Goal: Transaction & Acquisition: Purchase product/service

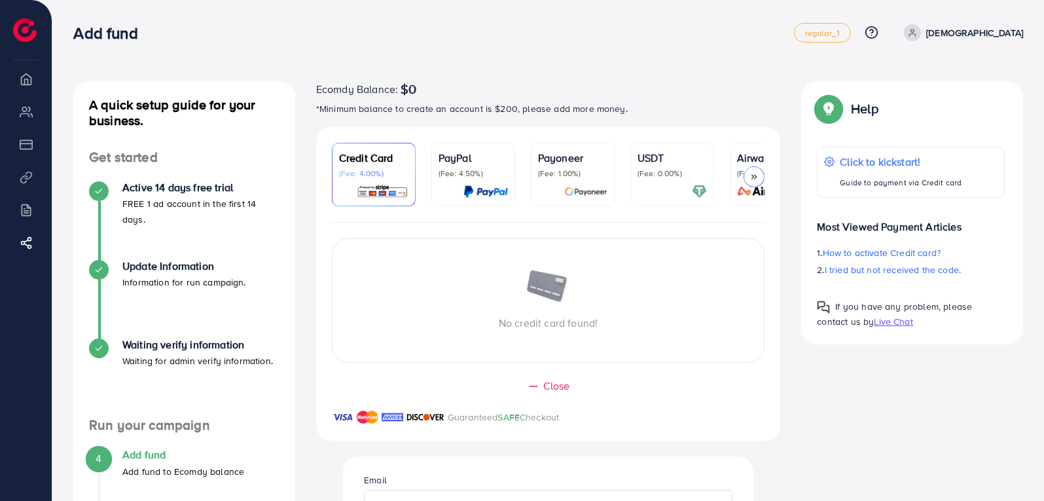
scroll to position [327, 0]
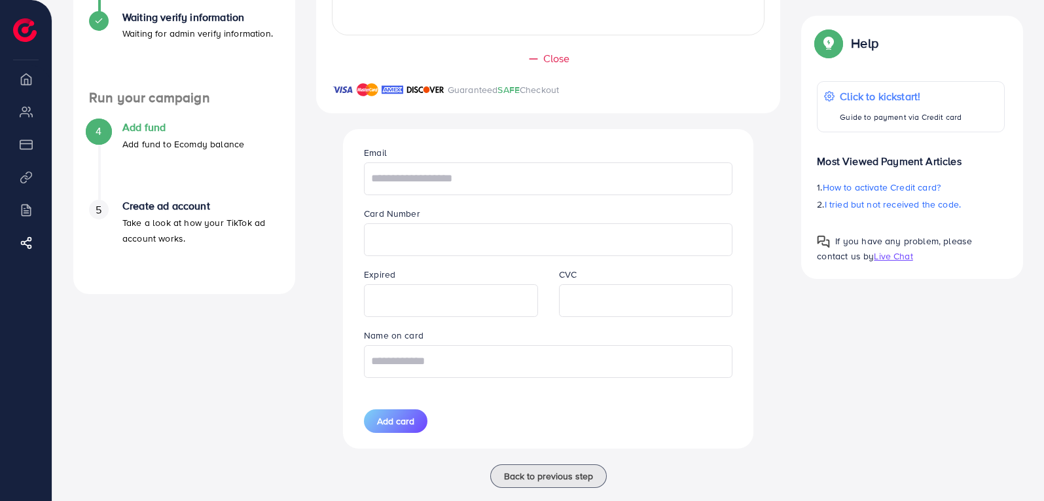
click at [494, 185] on input "text" at bounding box center [548, 178] width 369 height 33
type input "**********"
click at [566, 357] on input "text" at bounding box center [548, 361] width 369 height 33
type input "**********"
click at [400, 428] on span "Add card" at bounding box center [395, 420] width 37 height 13
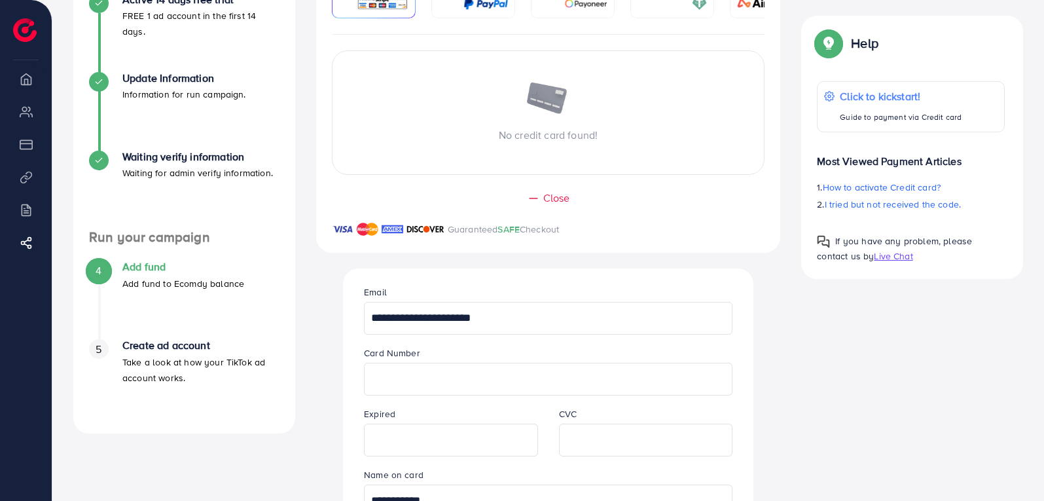
scroll to position [276, 0]
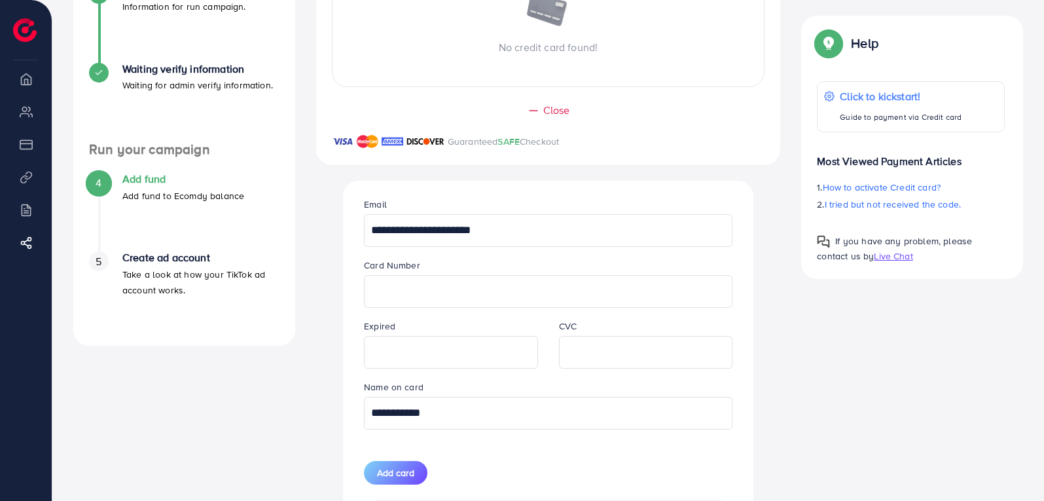
click at [370, 293] on div at bounding box center [548, 291] width 369 height 33
click at [371, 293] on div at bounding box center [548, 291] width 369 height 33
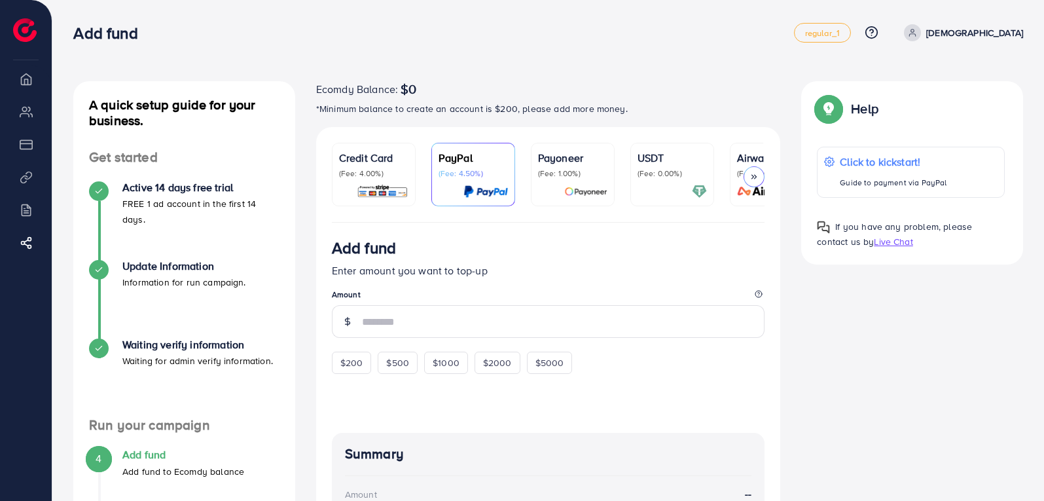
click at [160, 459] on h4 "Add fund" at bounding box center [183, 454] width 122 height 12
click at [362, 164] on p "Credit Card" at bounding box center [373, 158] width 69 height 16
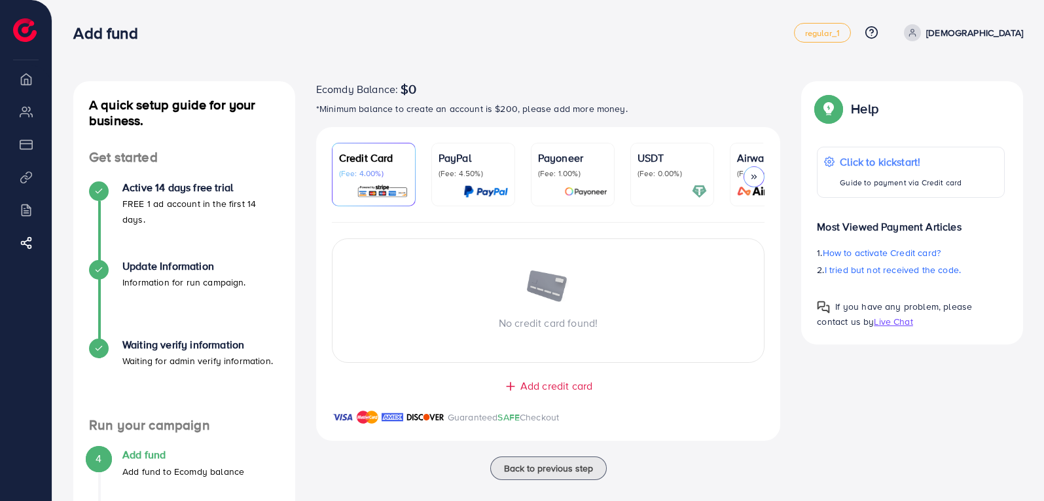
click at [749, 177] on div at bounding box center [754, 176] width 21 height 21
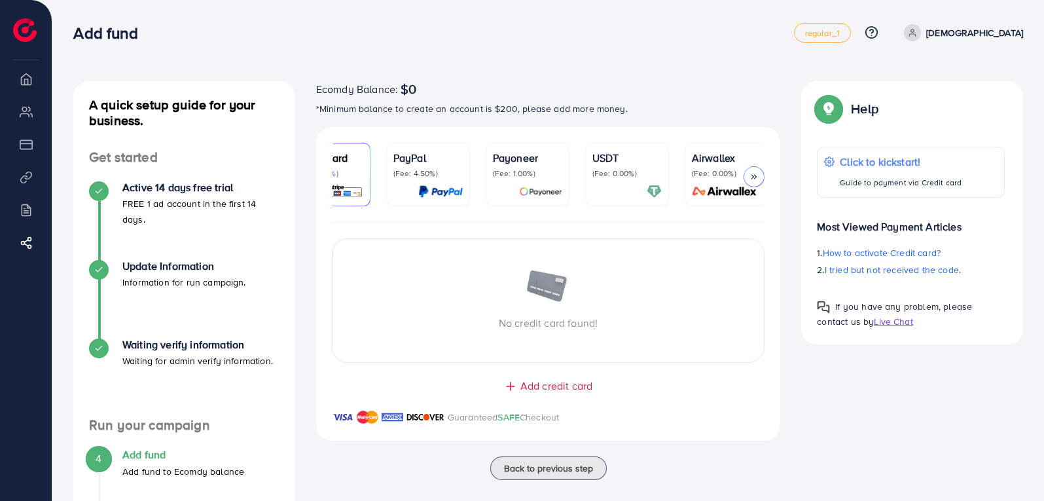
scroll to position [0, 48]
click at [524, 177] on p "(Fee: 1.00%)" at bounding box center [524, 173] width 69 height 10
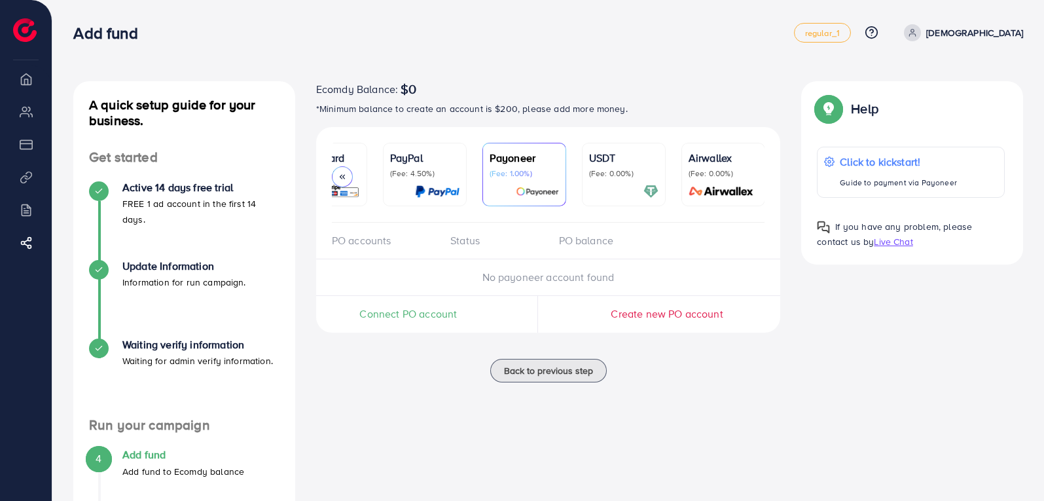
click at [410, 315] on span "Connect PO account" at bounding box center [408, 313] width 98 height 15
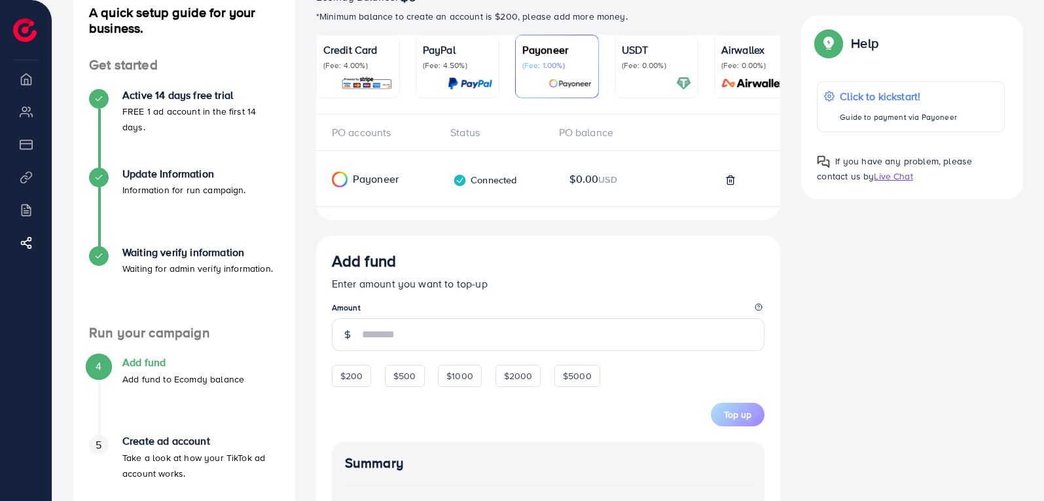
scroll to position [131, 0]
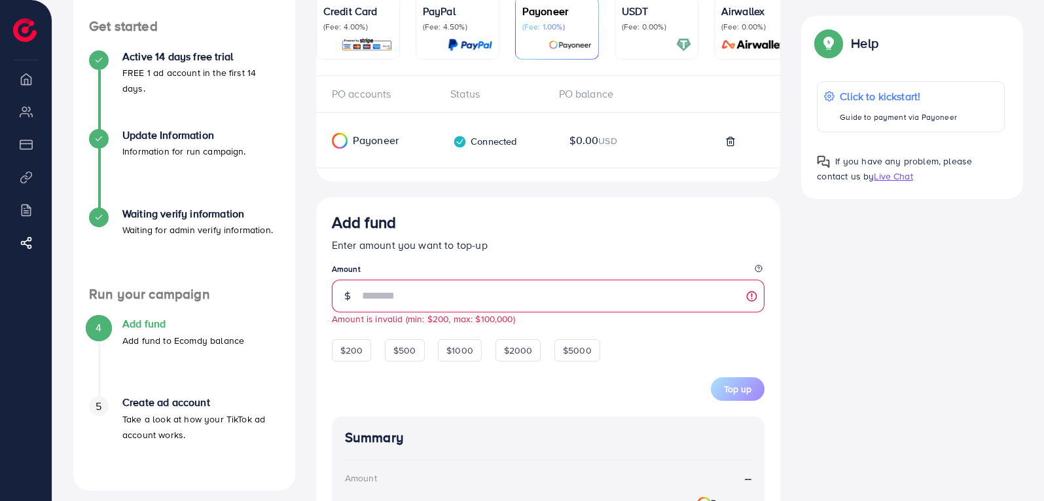
click at [323, 327] on div "Add fund Enter amount you want to top-up Amount ** Amount is invalid (min: $200…" at bounding box center [548, 431] width 465 height 469
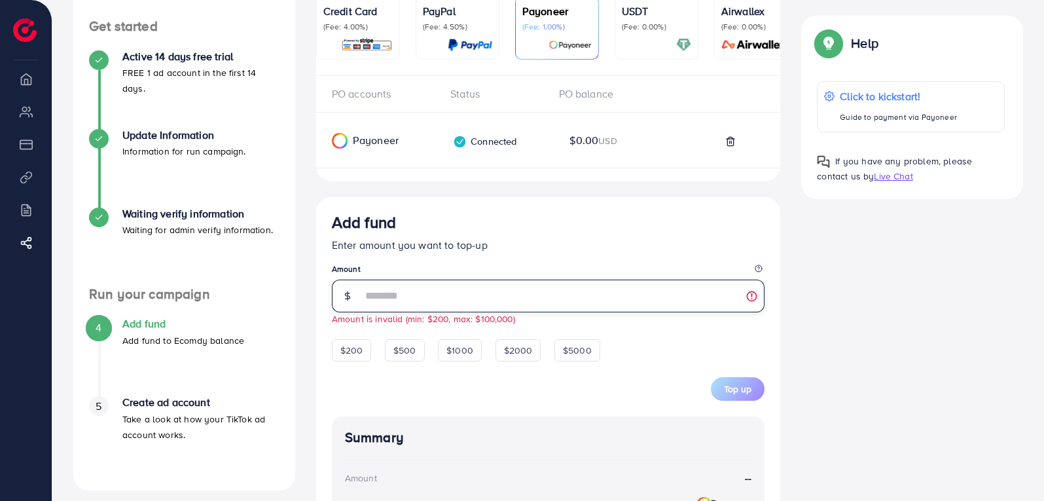
click at [411, 301] on input "**" at bounding box center [563, 296] width 403 height 33
type input "*"
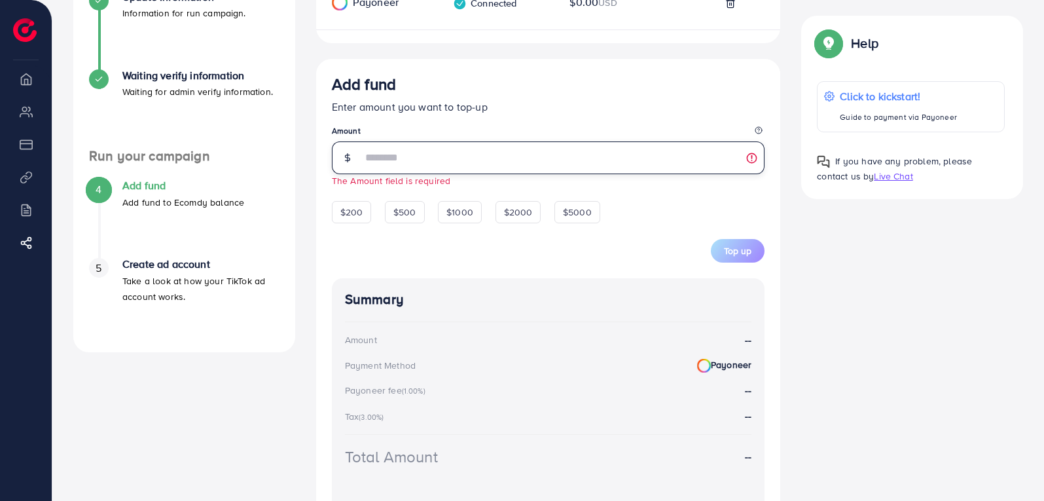
scroll to position [327, 0]
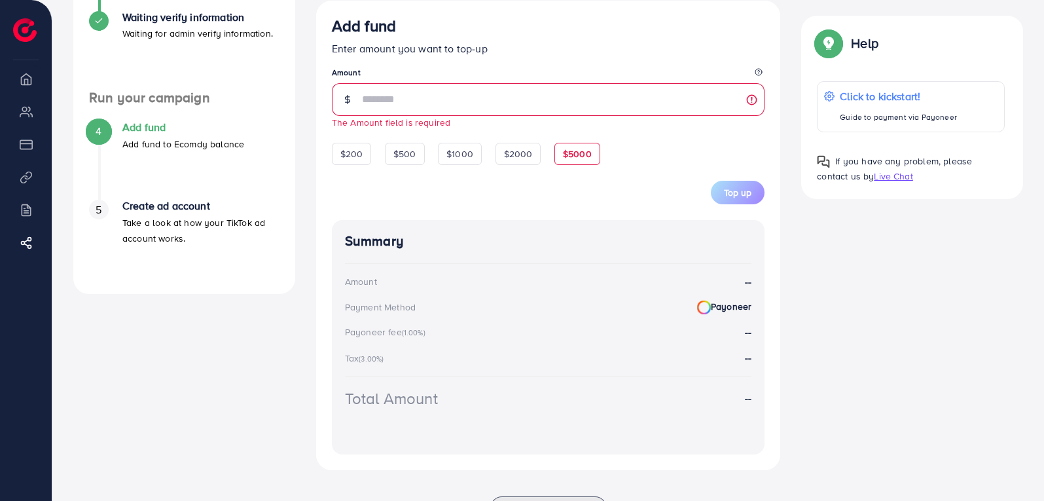
click at [579, 160] on span "$5000" at bounding box center [577, 153] width 29 height 13
click at [345, 159] on span "$200" at bounding box center [351, 153] width 23 height 13
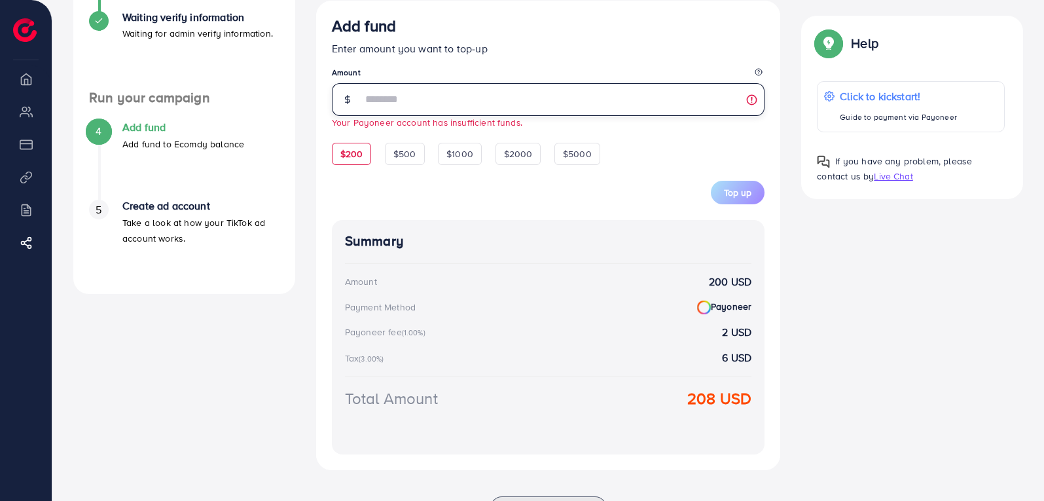
click at [388, 104] on input "***" at bounding box center [563, 99] width 403 height 33
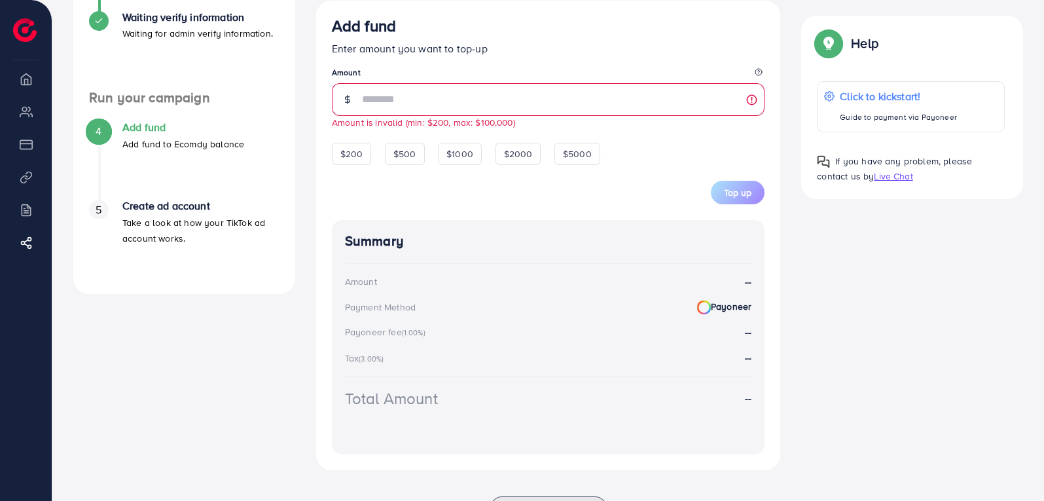
click at [420, 202] on div "Top up" at bounding box center [548, 184] width 433 height 39
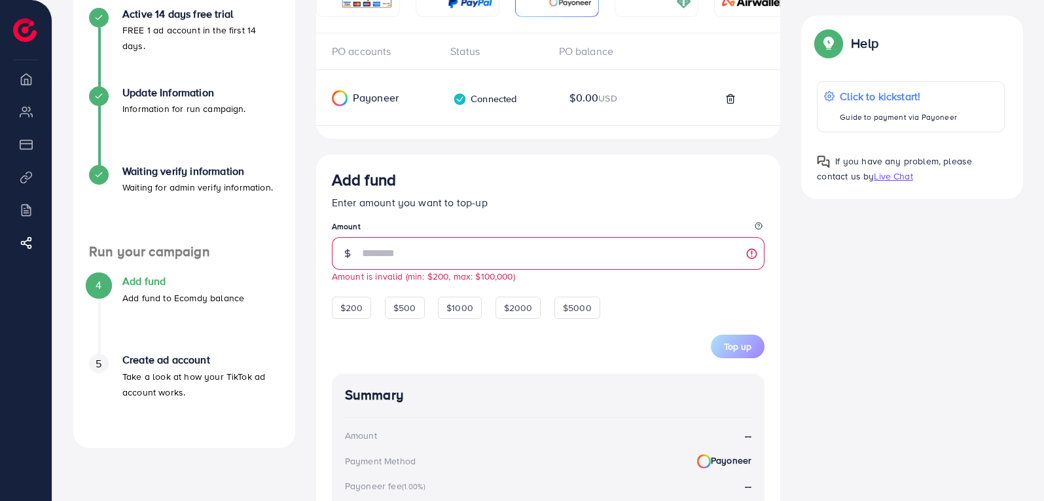
scroll to position [196, 0]
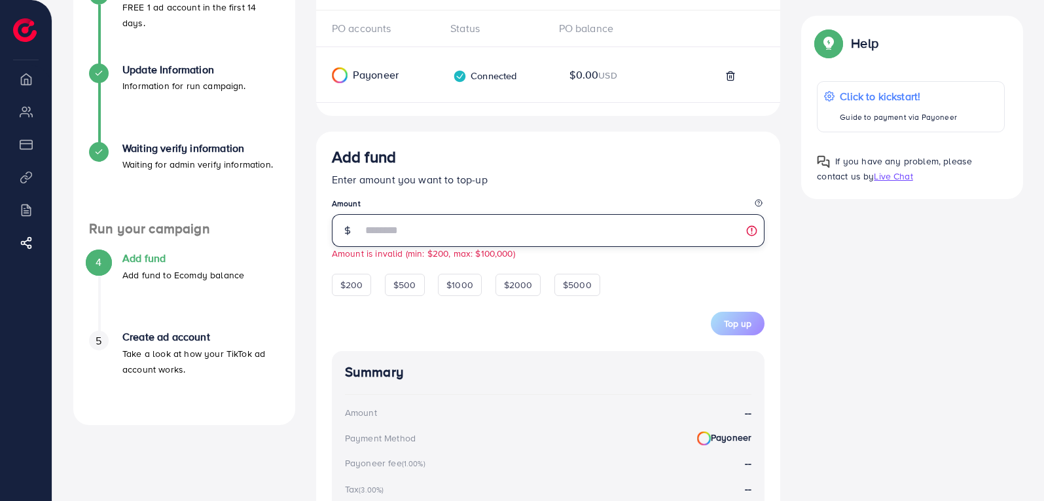
click at [413, 239] on input "**" at bounding box center [563, 230] width 403 height 33
type input "*"
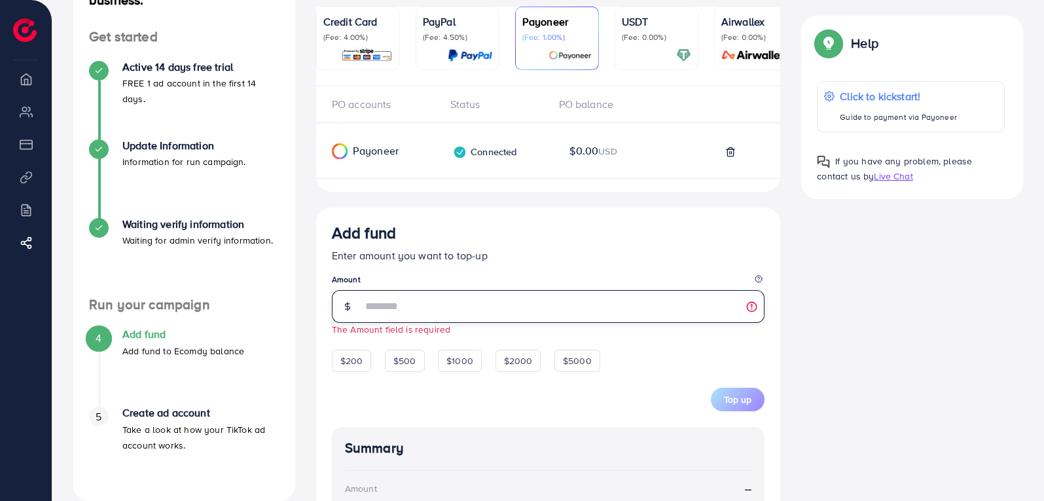
scroll to position [0, 0]
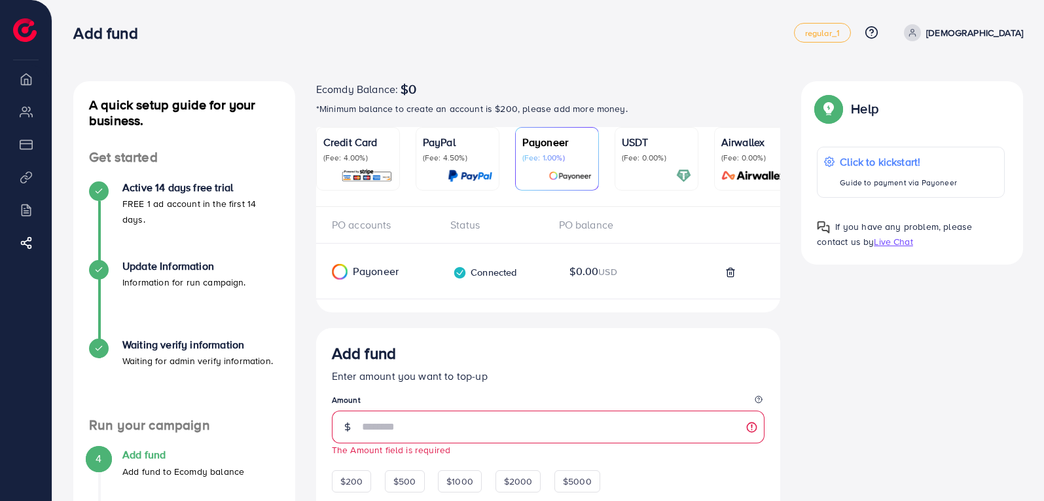
click at [824, 111] on img at bounding box center [829, 109] width 24 height 24
click at [824, 117] on img at bounding box center [829, 109] width 24 height 24
click at [868, 162] on p "Click to kickstart!" at bounding box center [898, 162] width 118 height 16
click at [892, 243] on span "Live Chat" at bounding box center [893, 241] width 39 height 13
click at [729, 278] on icon at bounding box center [730, 272] width 10 height 10
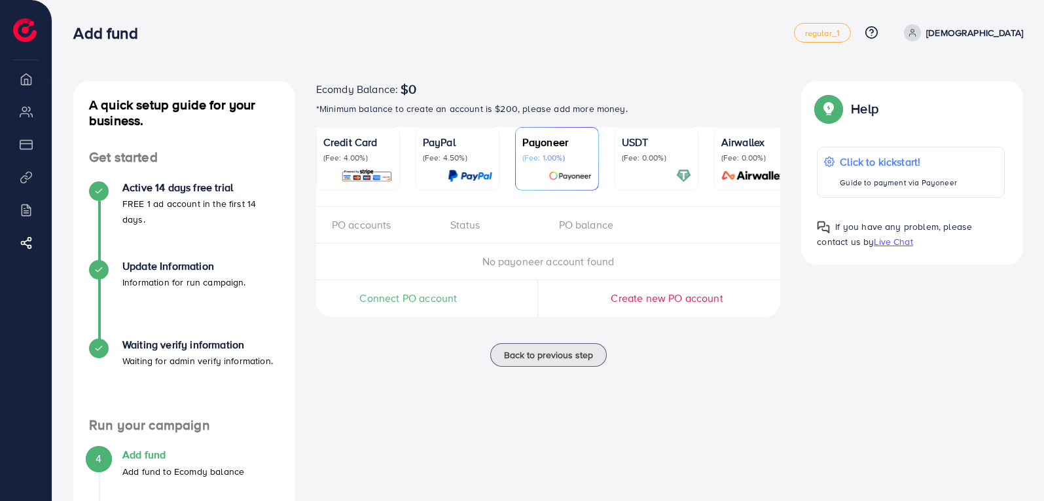
click at [370, 160] on p "(Fee: 4.00%)" at bounding box center [357, 158] width 69 height 10
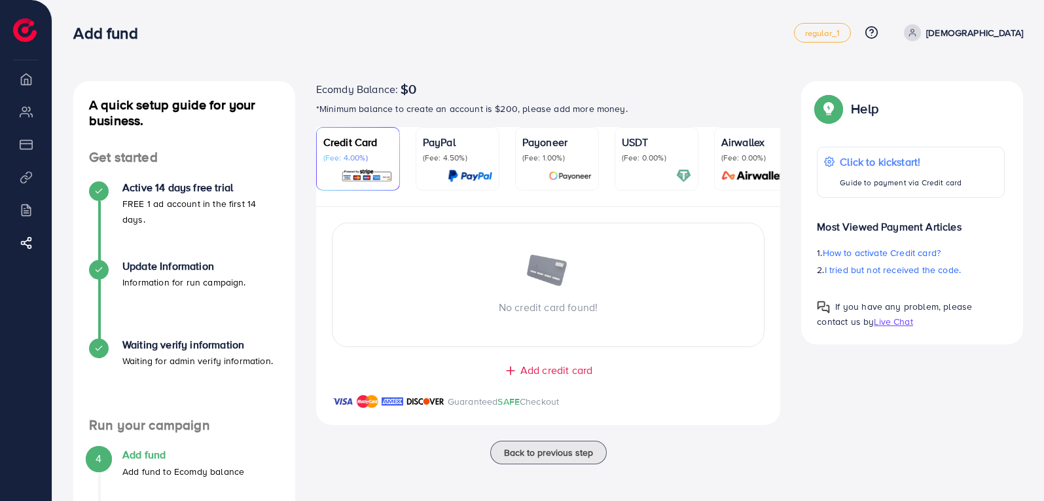
click at [519, 378] on div "Add credit card" at bounding box center [548, 370] width 412 height 15
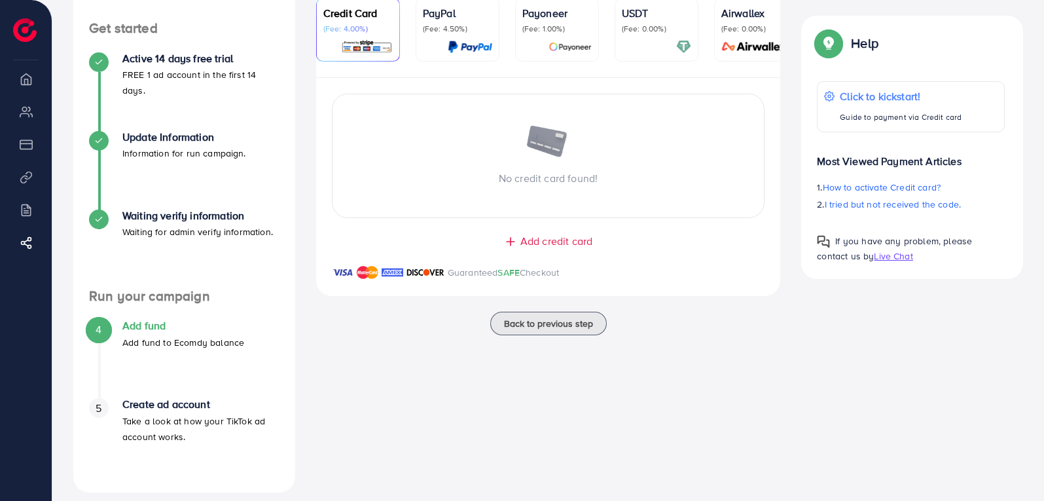
scroll to position [141, 0]
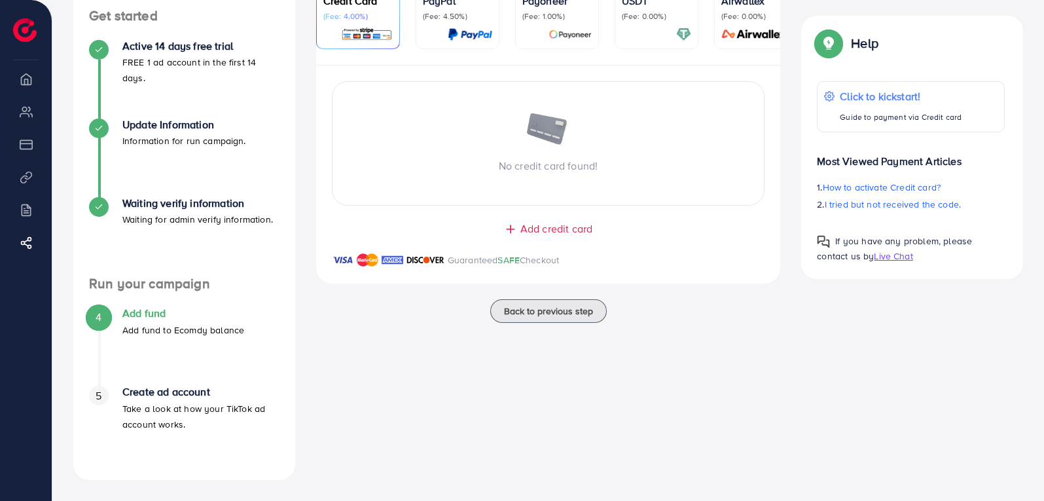
click at [515, 230] on icon at bounding box center [510, 229] width 13 height 13
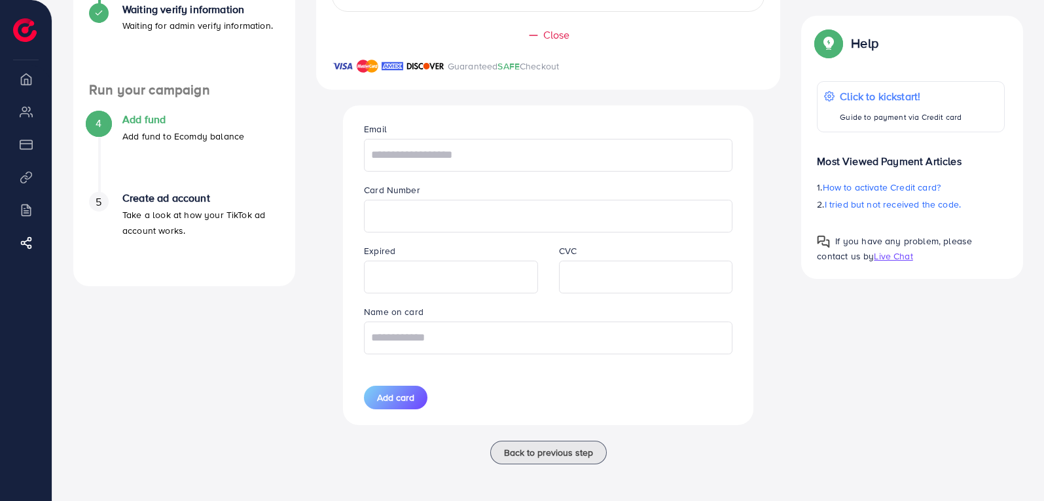
scroll to position [338, 0]
click at [445, 163] on input "text" at bounding box center [548, 155] width 369 height 33
type input "**********"
click at [490, 342] on input "text" at bounding box center [548, 337] width 369 height 33
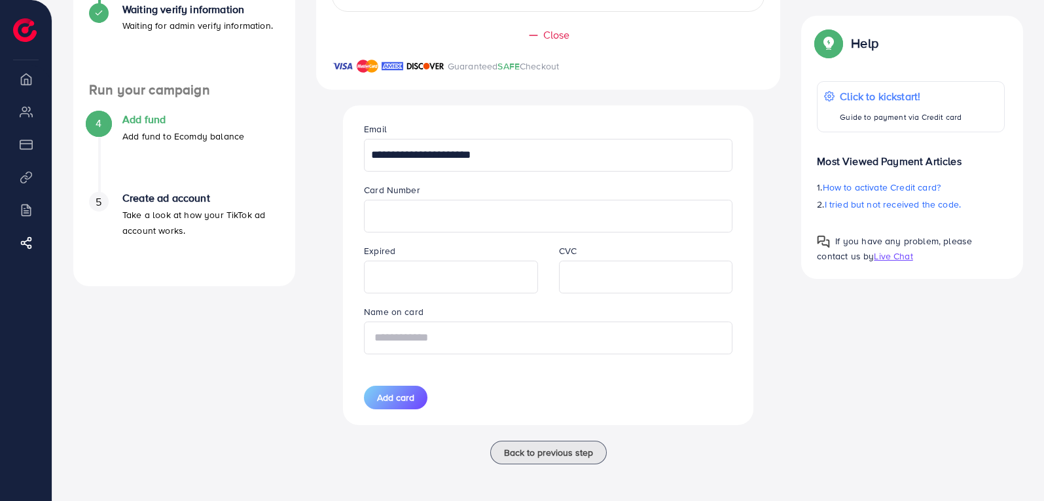
click at [490, 342] on input "text" at bounding box center [548, 337] width 369 height 33
type input "**********"
click at [407, 403] on span "Add card" at bounding box center [395, 397] width 37 height 13
click at [407, 403] on div "Add card" at bounding box center [451, 398] width 194 height 24
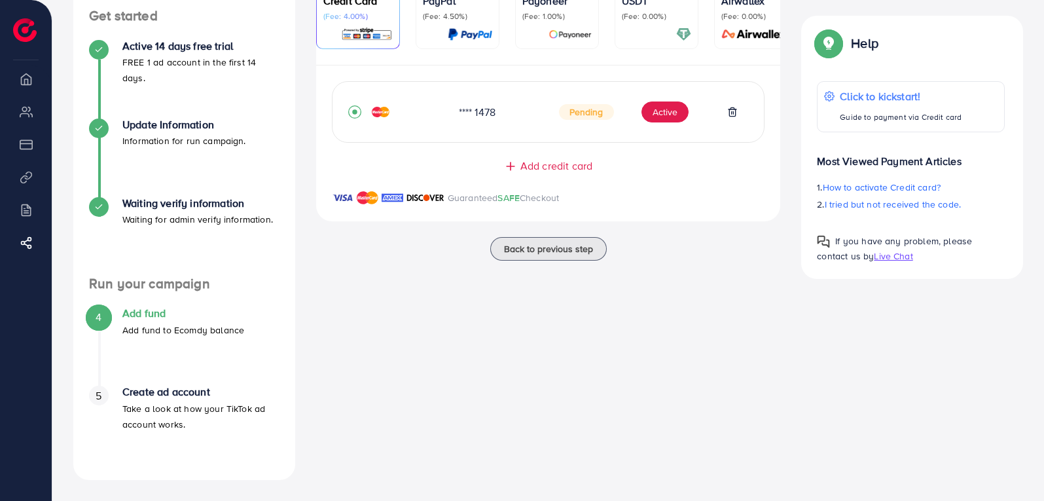
scroll to position [76, 0]
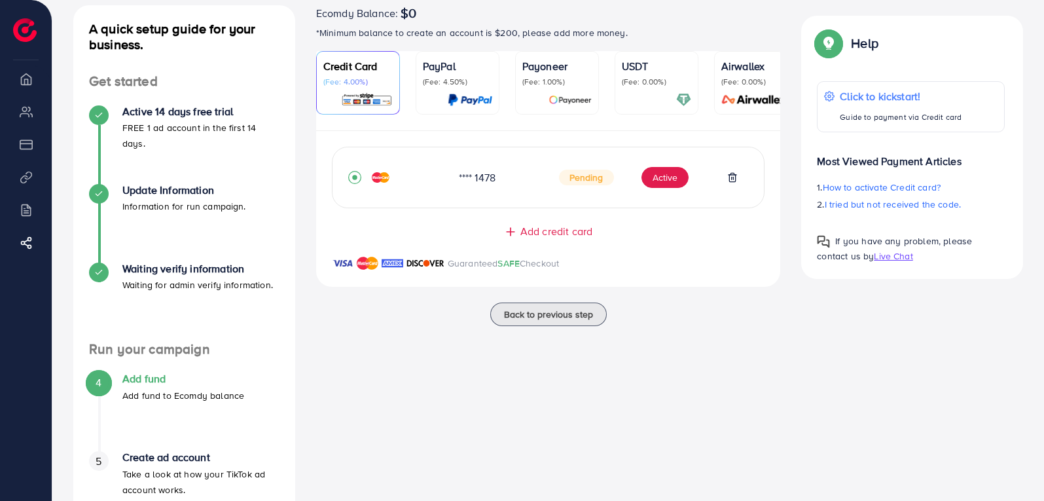
click at [583, 181] on span "Pending" at bounding box center [586, 178] width 55 height 16
click at [663, 236] on div "Add credit card" at bounding box center [548, 231] width 412 height 15
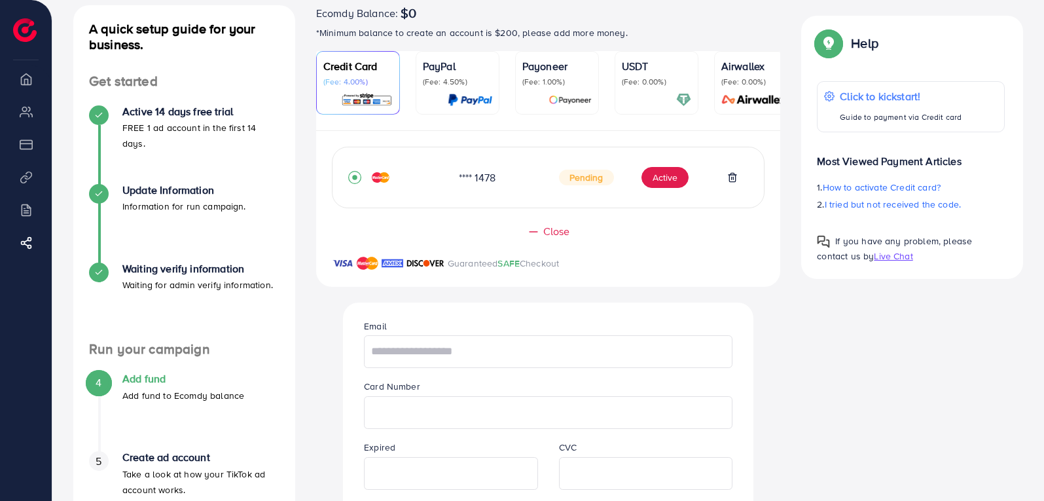
click at [539, 230] on icon at bounding box center [533, 231] width 13 height 13
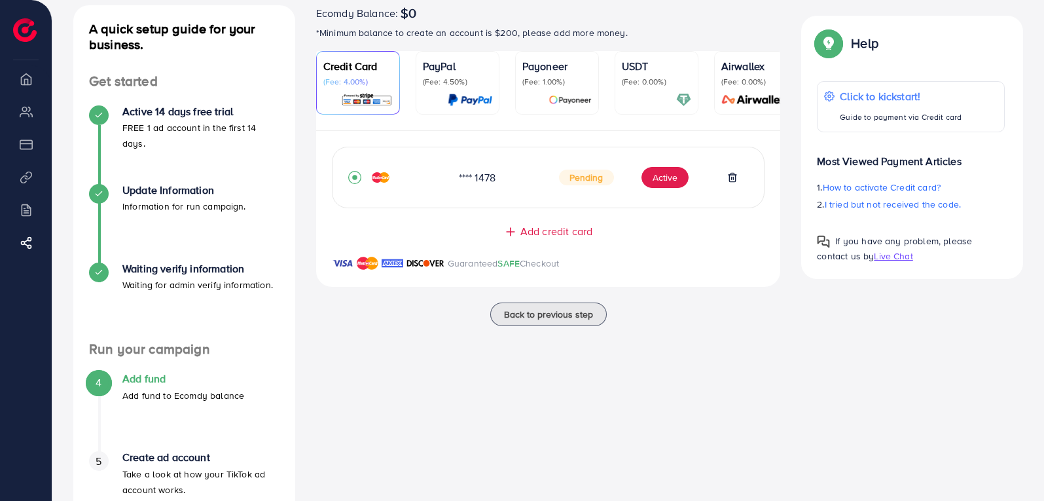
click at [526, 234] on span "Add credit card" at bounding box center [557, 231] width 72 height 15
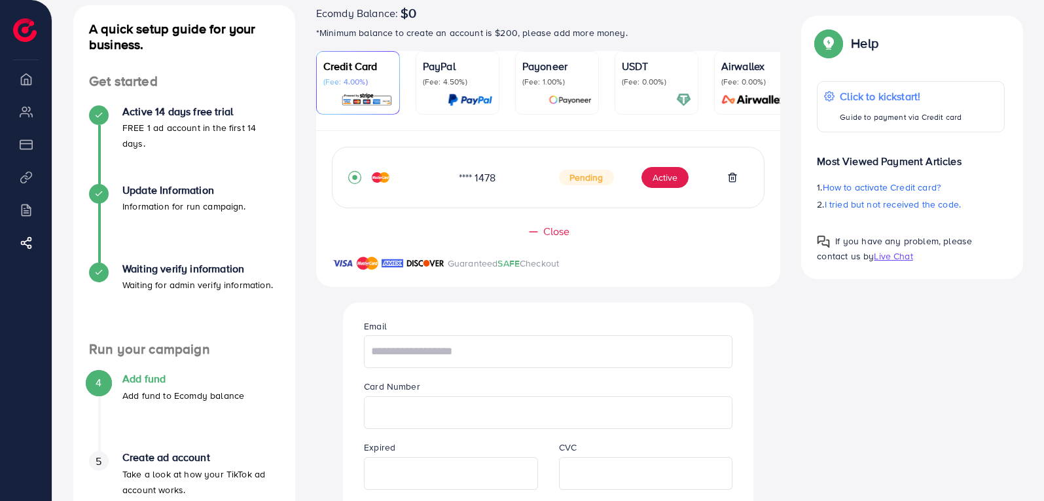
click at [526, 234] on div "Close" at bounding box center [548, 231] width 412 height 15
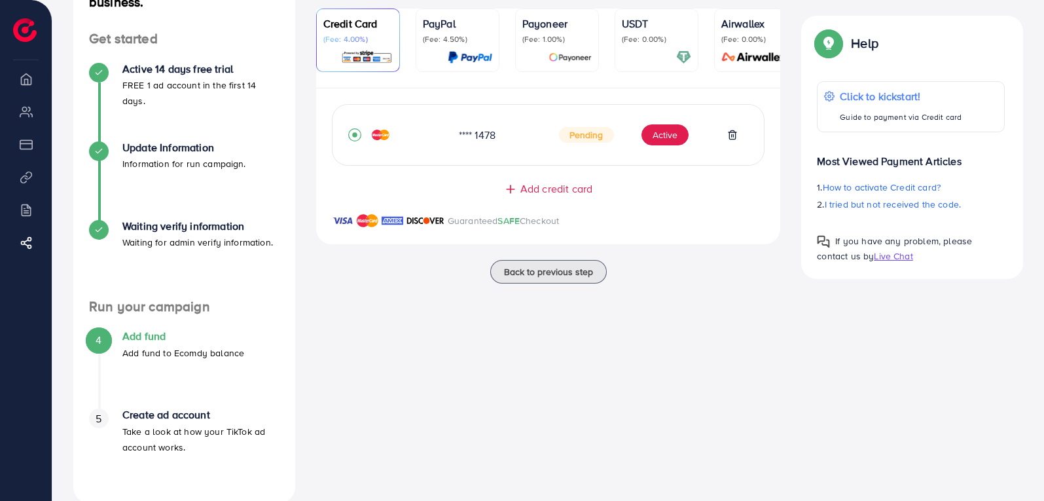
scroll to position [141, 0]
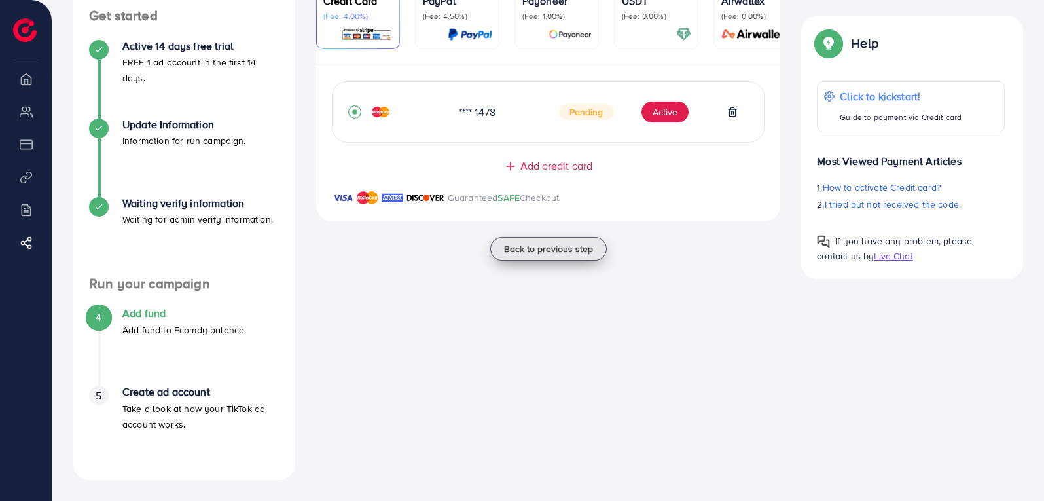
click at [530, 247] on span "Back to previous step" at bounding box center [548, 248] width 89 height 13
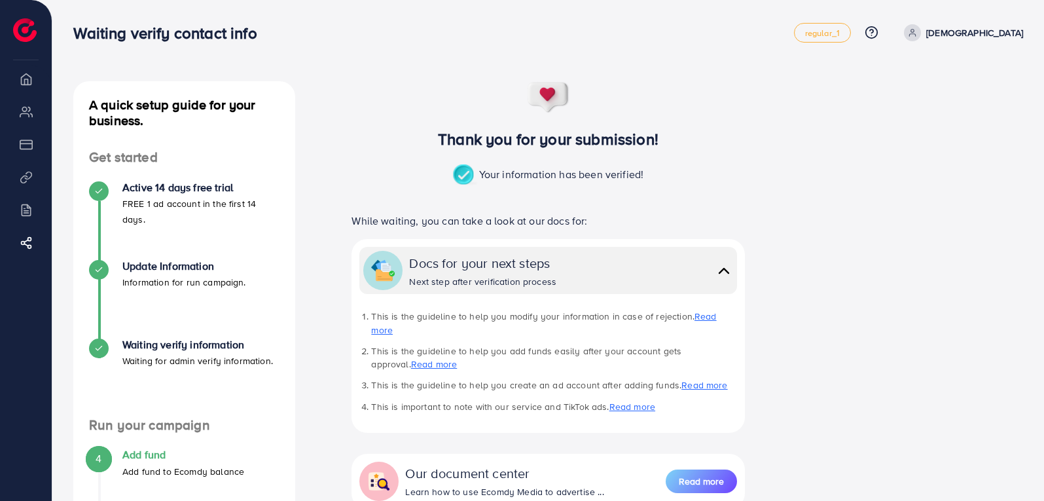
click at [126, 457] on h4 "Add fund" at bounding box center [183, 454] width 122 height 12
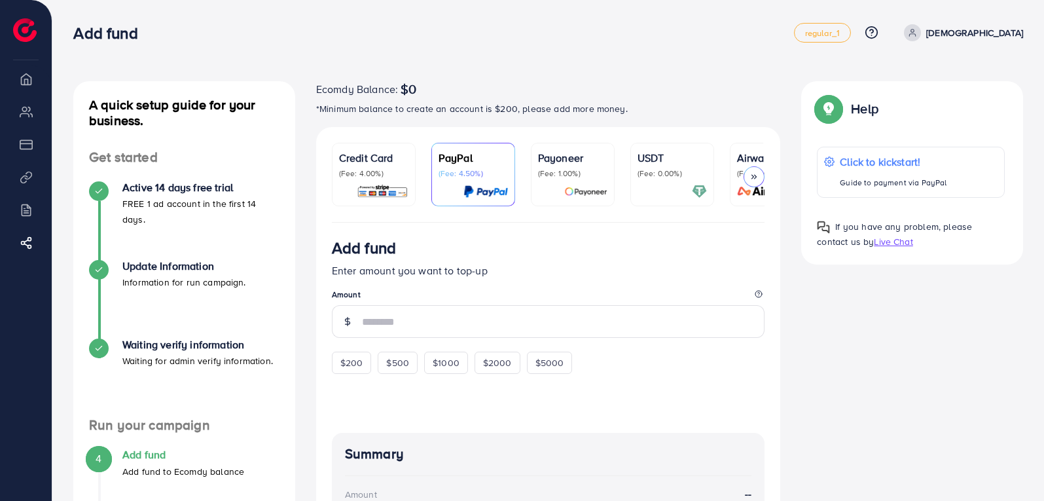
click at [374, 163] on p "Credit Card" at bounding box center [373, 158] width 69 height 16
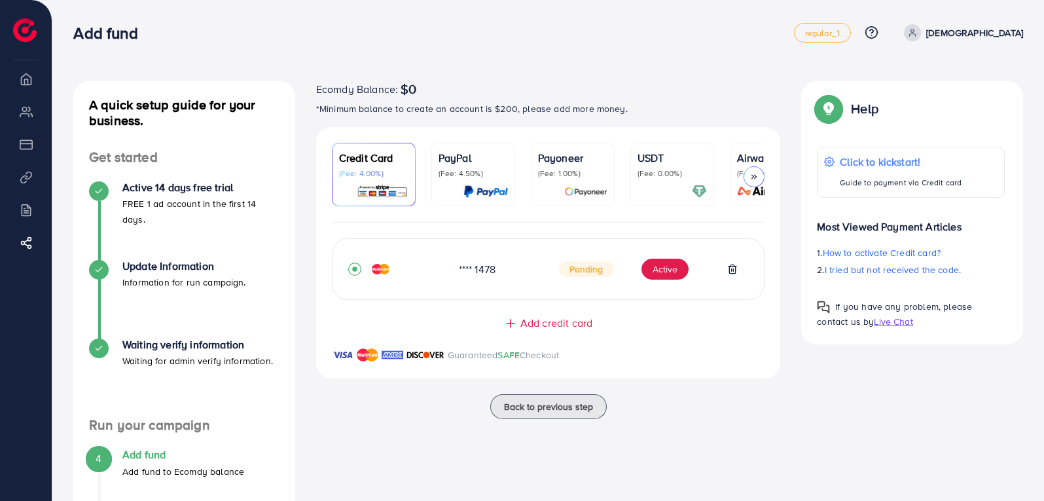
click at [484, 173] on p "(Fee: 4.50%)" at bounding box center [473, 173] width 69 height 10
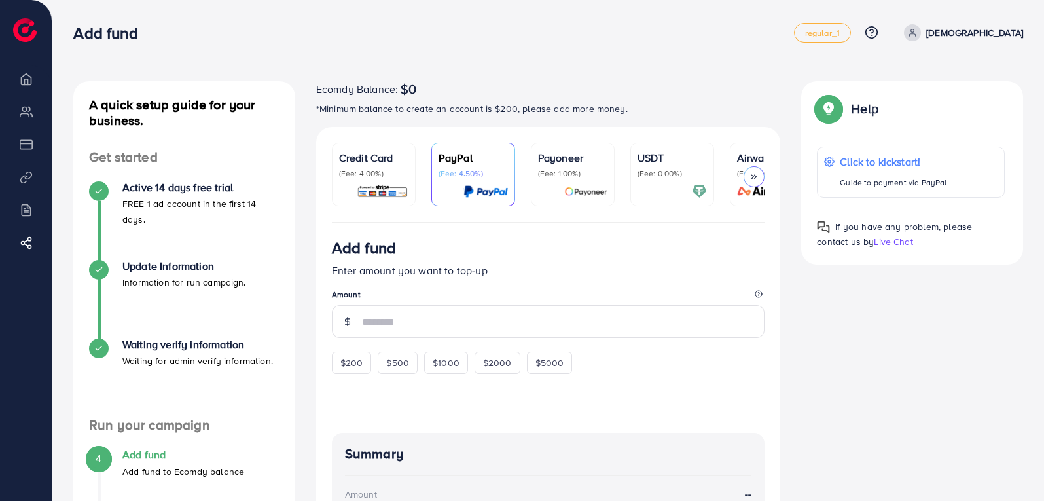
click at [594, 167] on div "Payoneer (Fee: 1.00%)" at bounding box center [572, 164] width 69 height 29
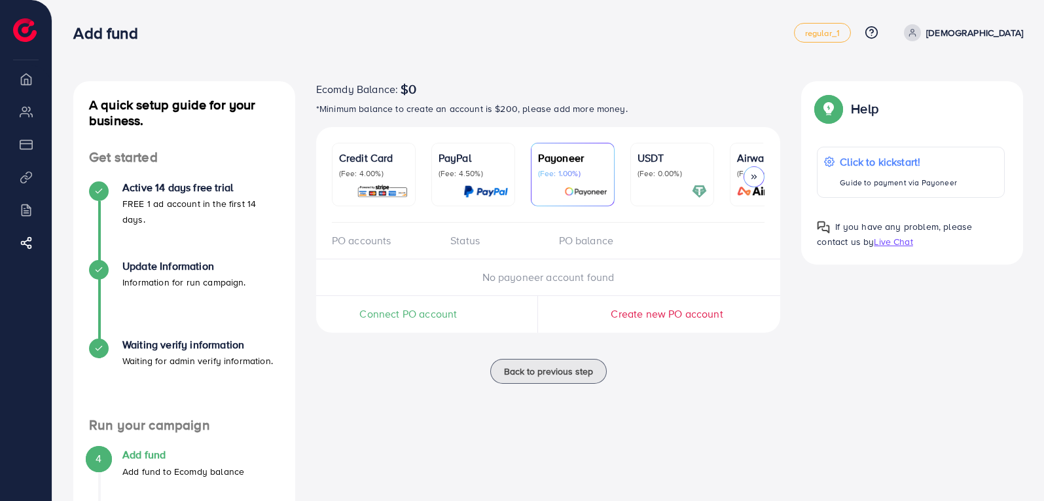
click at [670, 151] on p "USDT" at bounding box center [672, 158] width 69 height 16
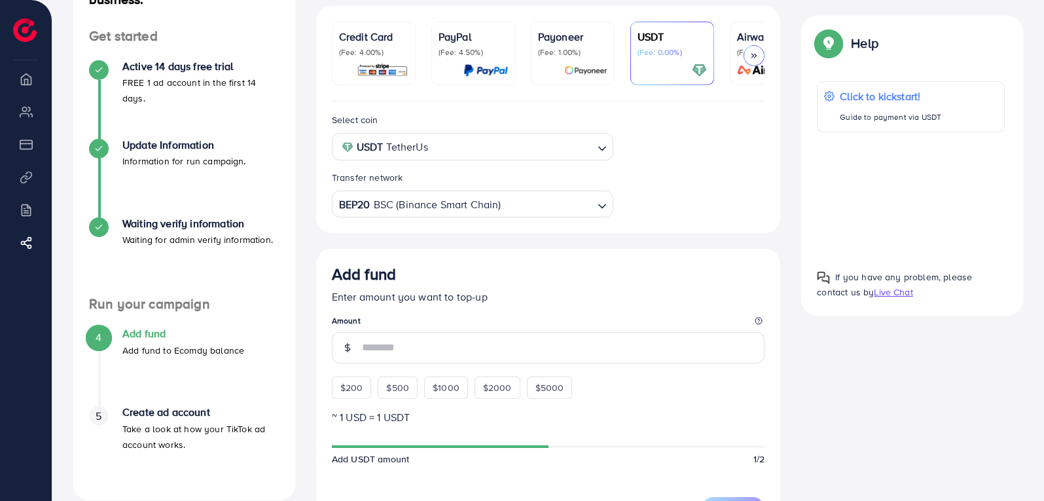
scroll to position [131, 0]
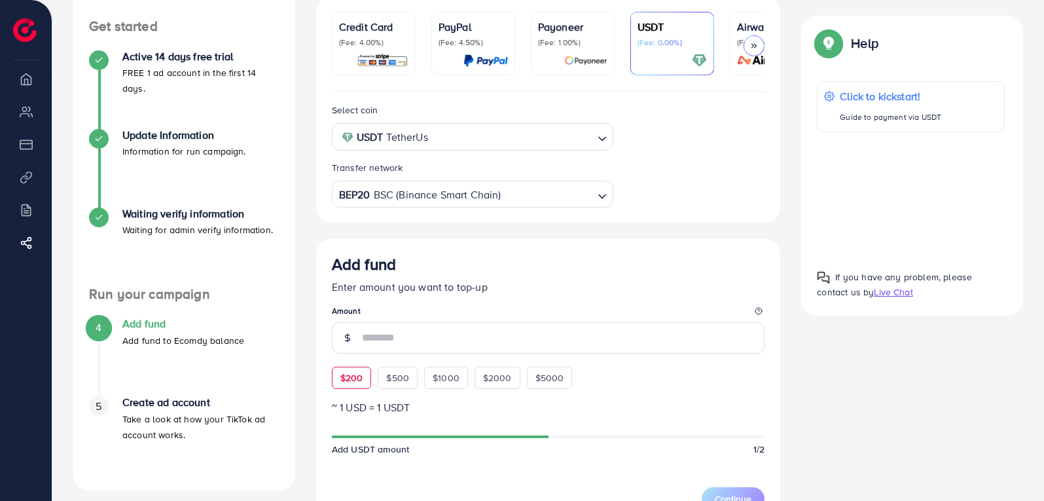
click at [354, 382] on span "$200" at bounding box center [351, 377] width 23 height 13
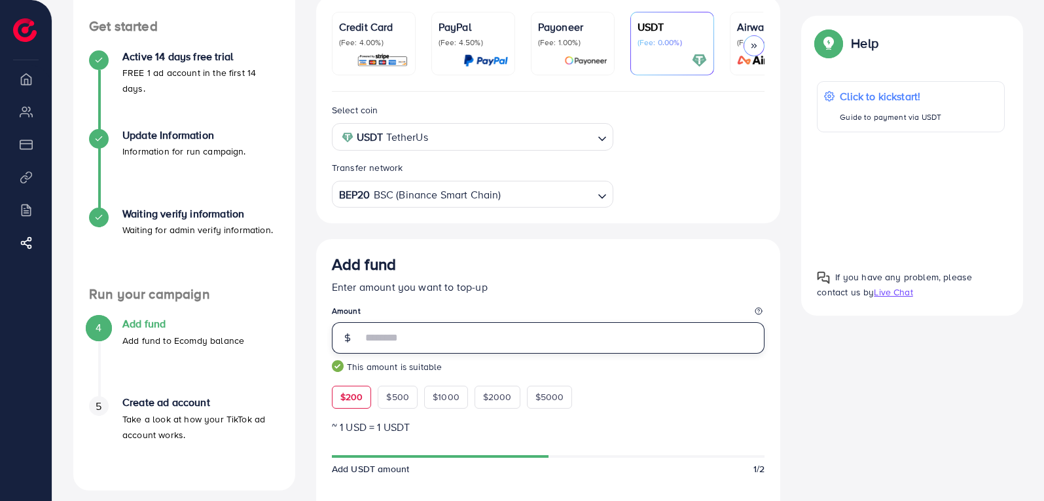
click at [404, 348] on input "***" at bounding box center [563, 337] width 403 height 31
type input "**"
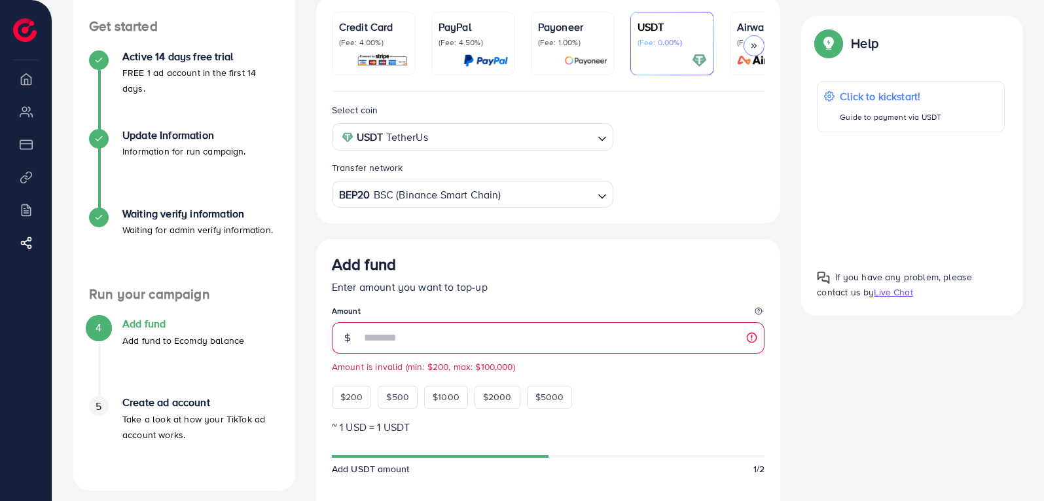
click at [661, 380] on div "Add fund Enter amount you want to top-up Amount ** Amount is invalid (min: $200…" at bounding box center [548, 331] width 433 height 153
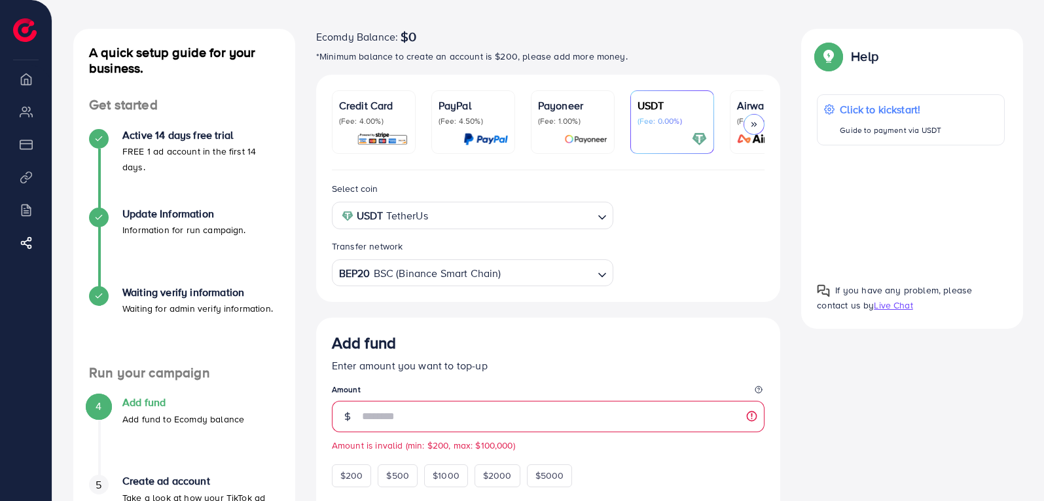
scroll to position [0, 0]
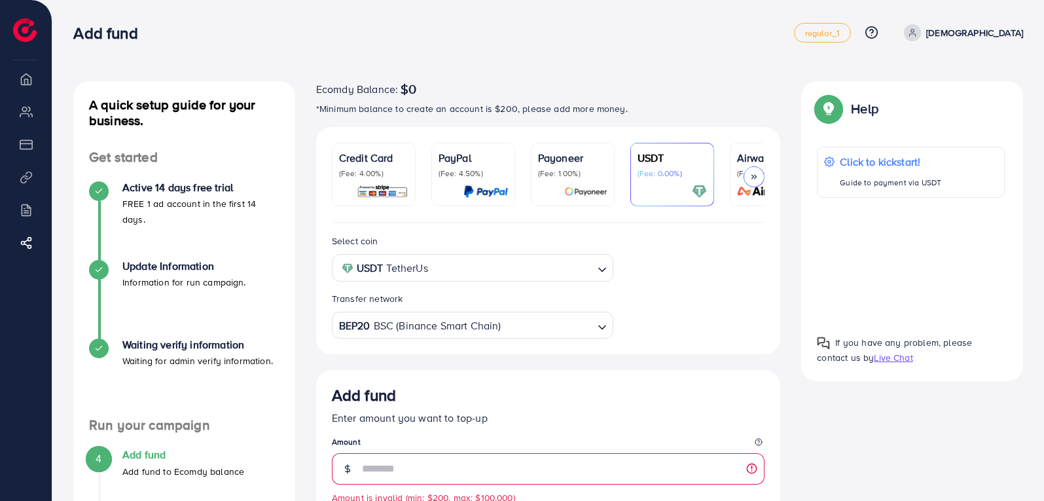
click at [752, 182] on div at bounding box center [754, 176] width 21 height 21
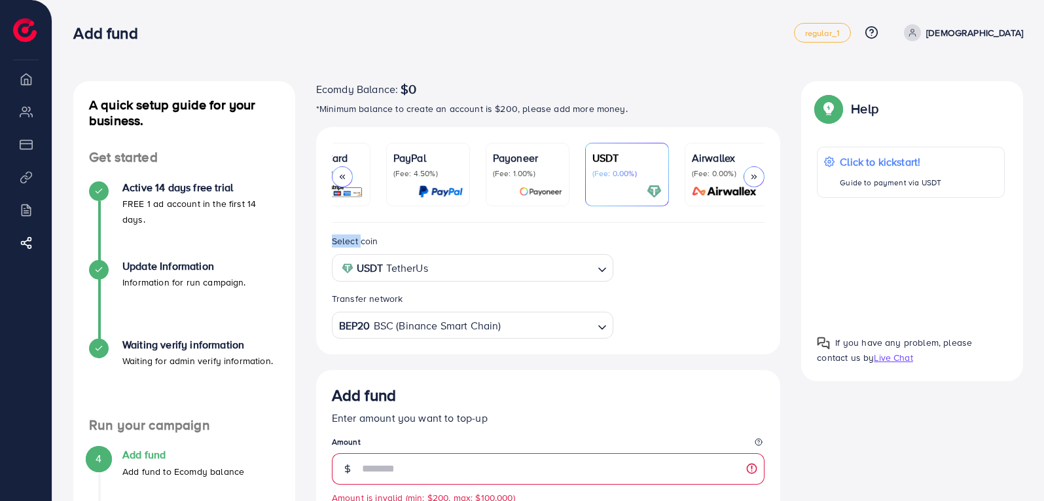
scroll to position [0, 48]
drag, startPoint x: 532, startPoint y: 221, endPoint x: 398, endPoint y: 225, distance: 133.6
click at [398, 223] on ul "Credit Card (Fee: 4.00%) PayPal (Fee: 4.50%) Payoneer (Fee: 1.00%) USDT (Fee: 0…" at bounding box center [548, 183] width 433 height 80
drag, startPoint x: 398, startPoint y: 225, endPoint x: 392, endPoint y: 227, distance: 6.7
click at [398, 223] on ul "Credit Card (Fee: 4.00%) PayPal (Fee: 4.50%) Payoneer (Fee: 1.00%) USDT (Fee: 0…" at bounding box center [548, 183] width 433 height 80
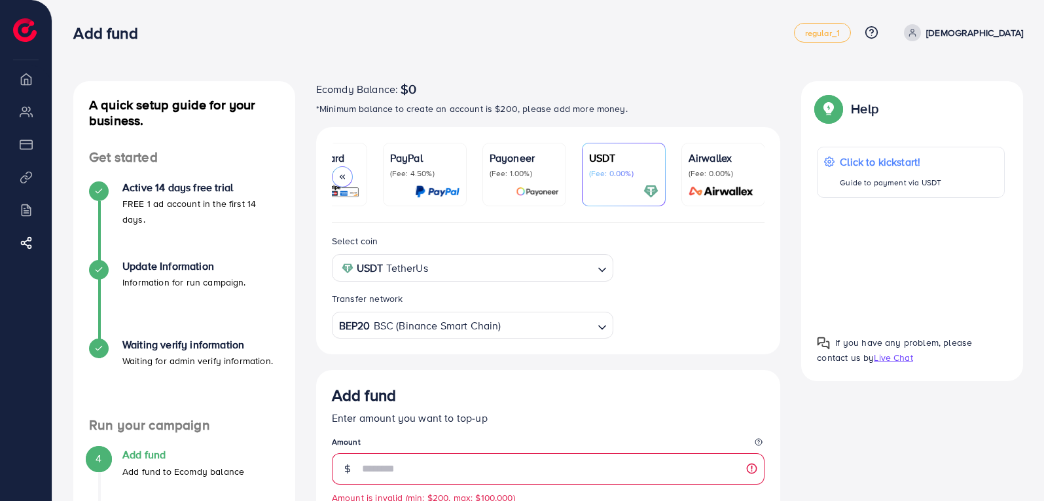
click at [654, 258] on div "Select coin USDT TetherUs Loading... Transfer network BEP20 BSC (Binance Smart …" at bounding box center [548, 285] width 454 height 105
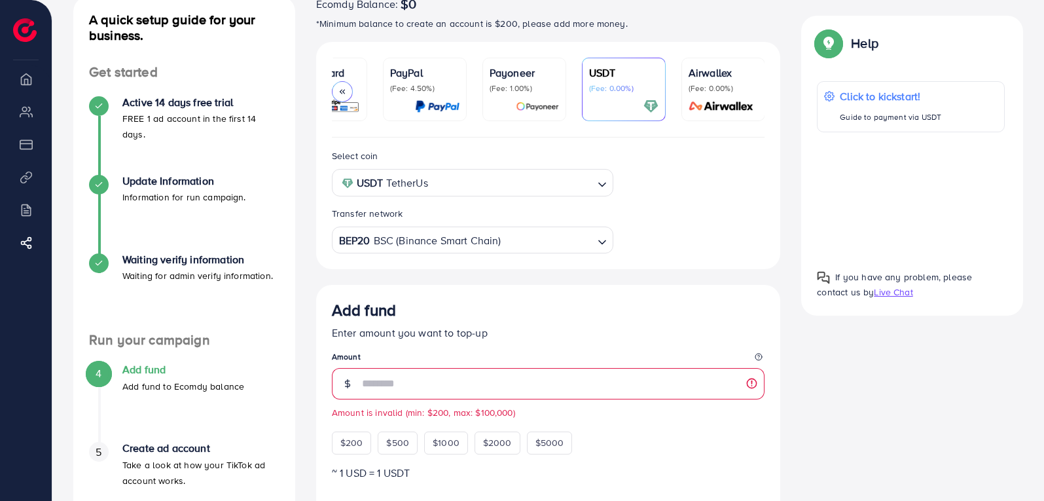
scroll to position [0, 0]
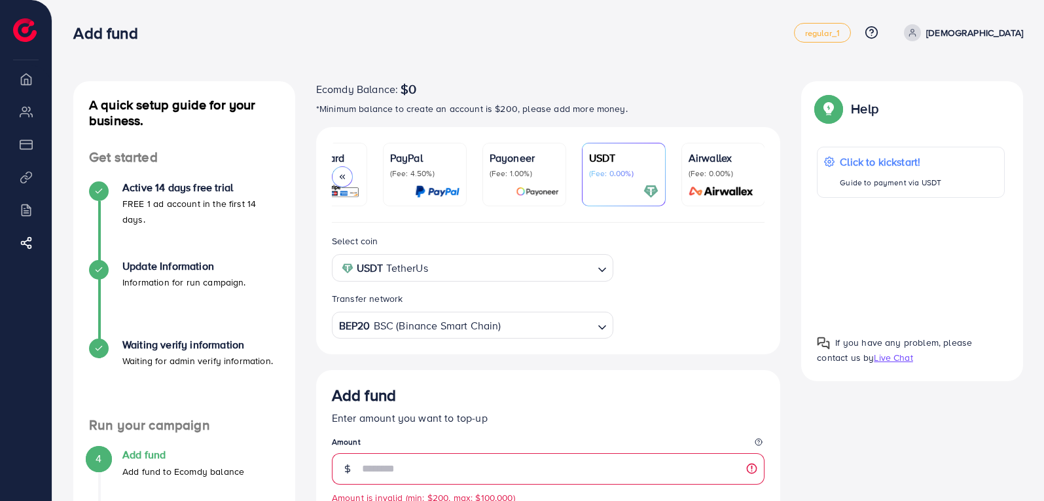
click at [344, 178] on polyline at bounding box center [343, 177] width 2 height 4
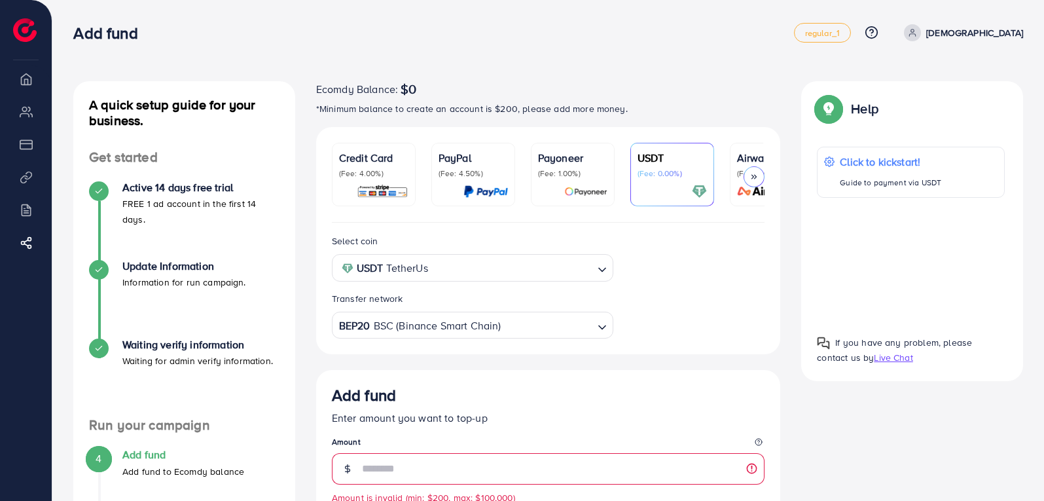
click at [360, 176] on p "(Fee: 4.00%)" at bounding box center [373, 173] width 69 height 10
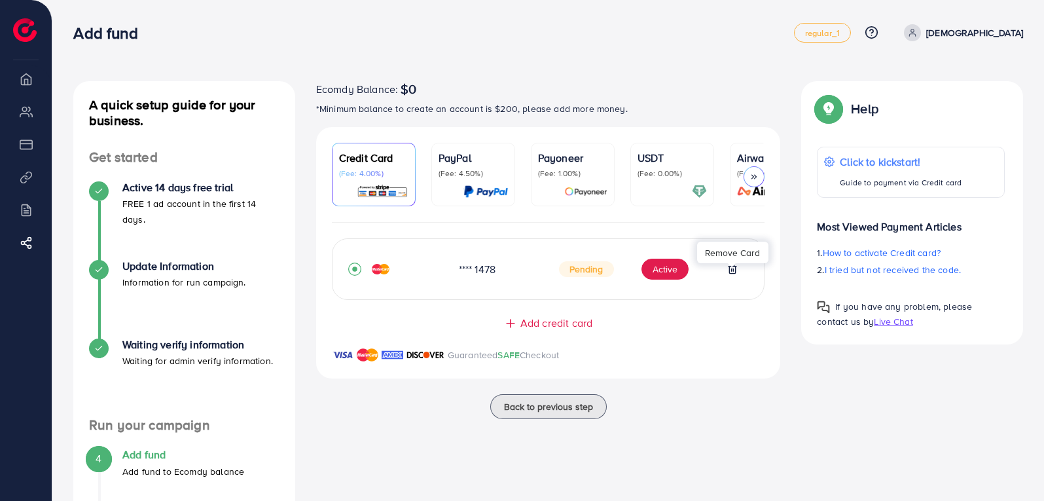
click at [730, 268] on icon at bounding box center [732, 269] width 10 height 10
click at [736, 273] on icon at bounding box center [733, 269] width 6 height 9
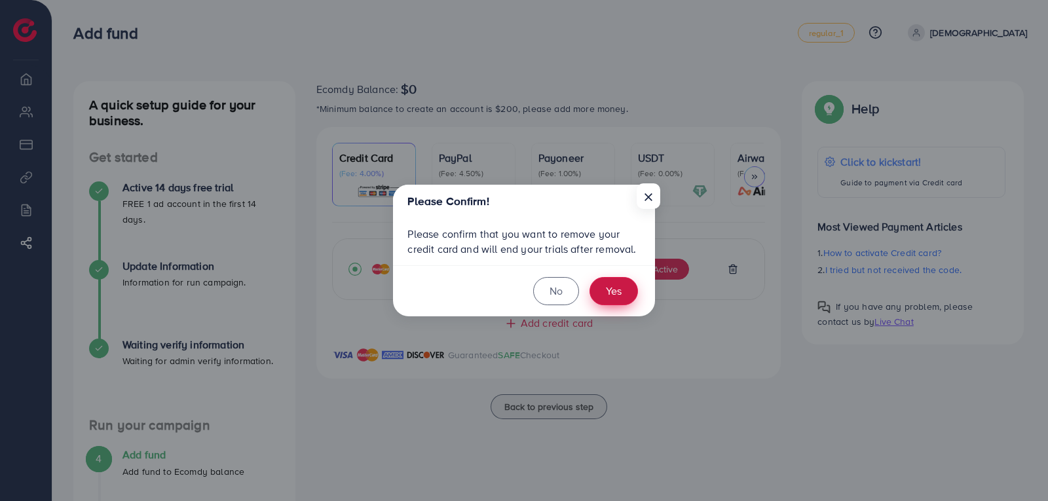
click at [619, 294] on button "Yes" at bounding box center [613, 291] width 48 height 28
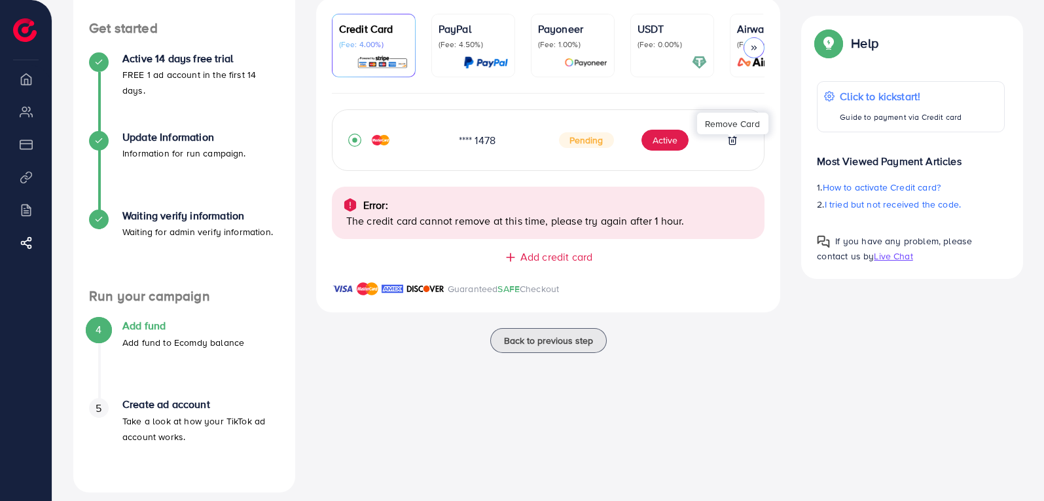
scroll to position [141, 0]
